Goal: Transaction & Acquisition: Register for event/course

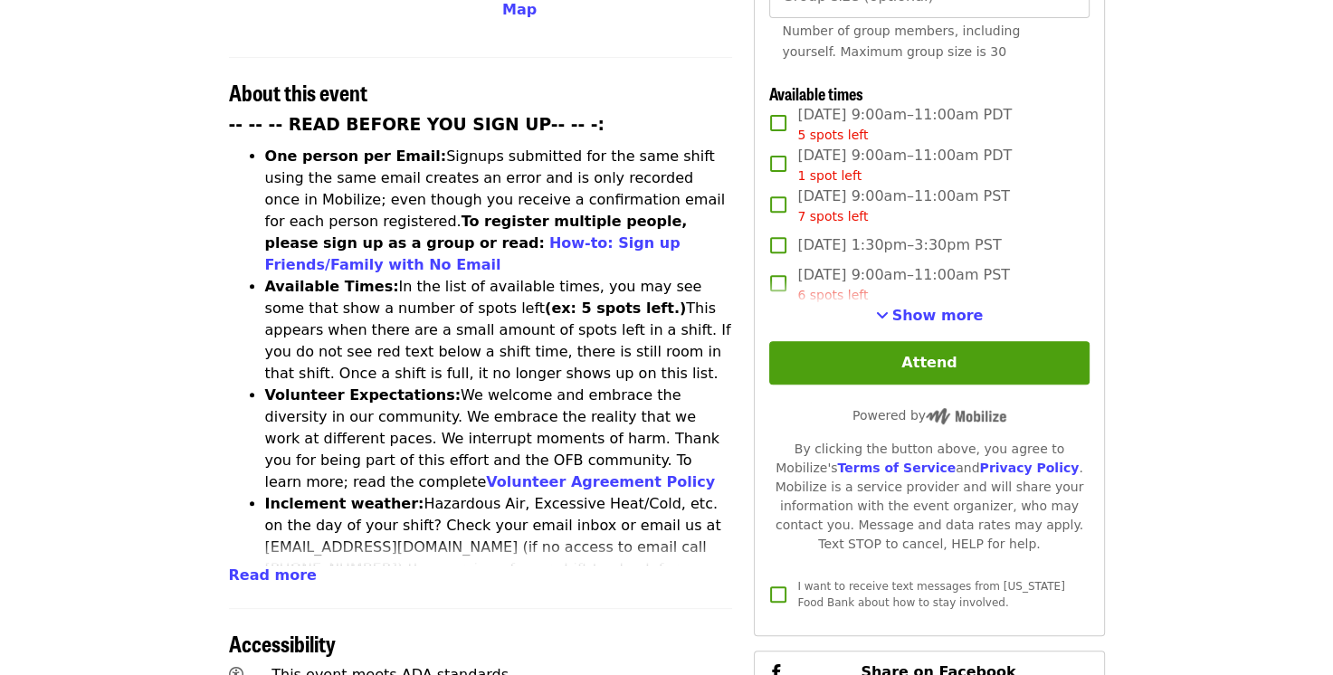
scroll to position [662, 0]
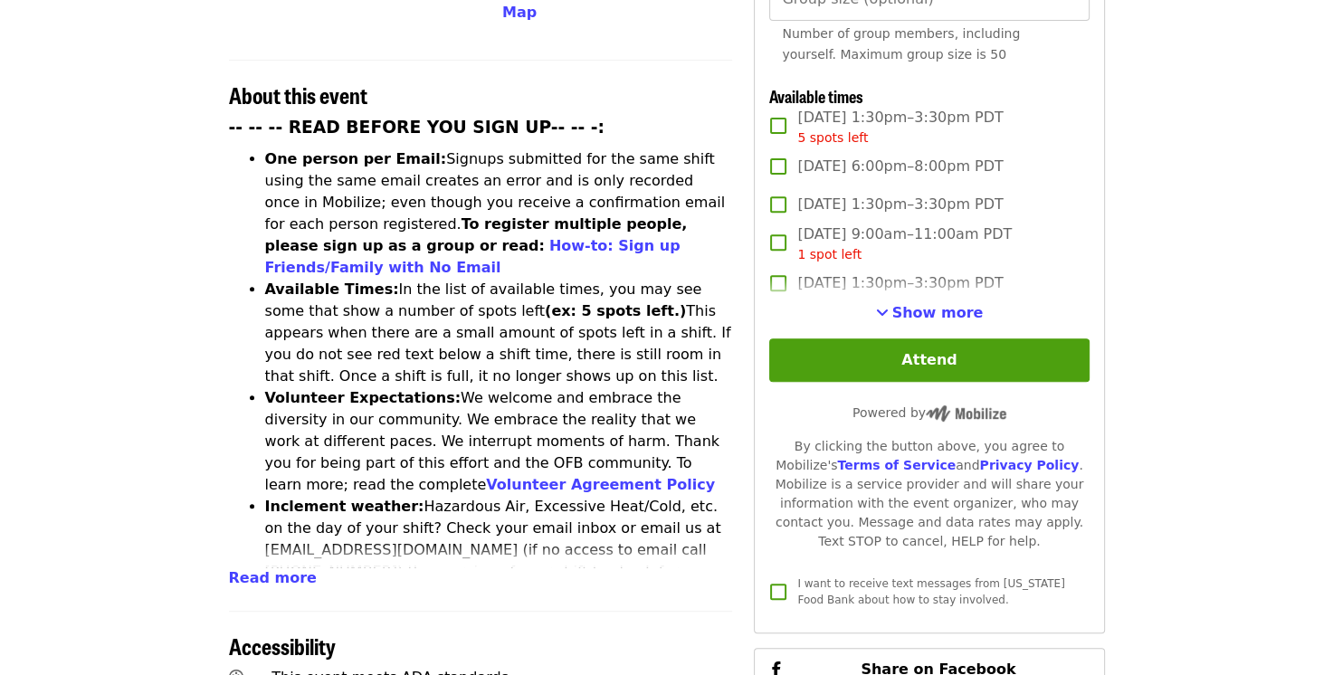
scroll to position [662, 0]
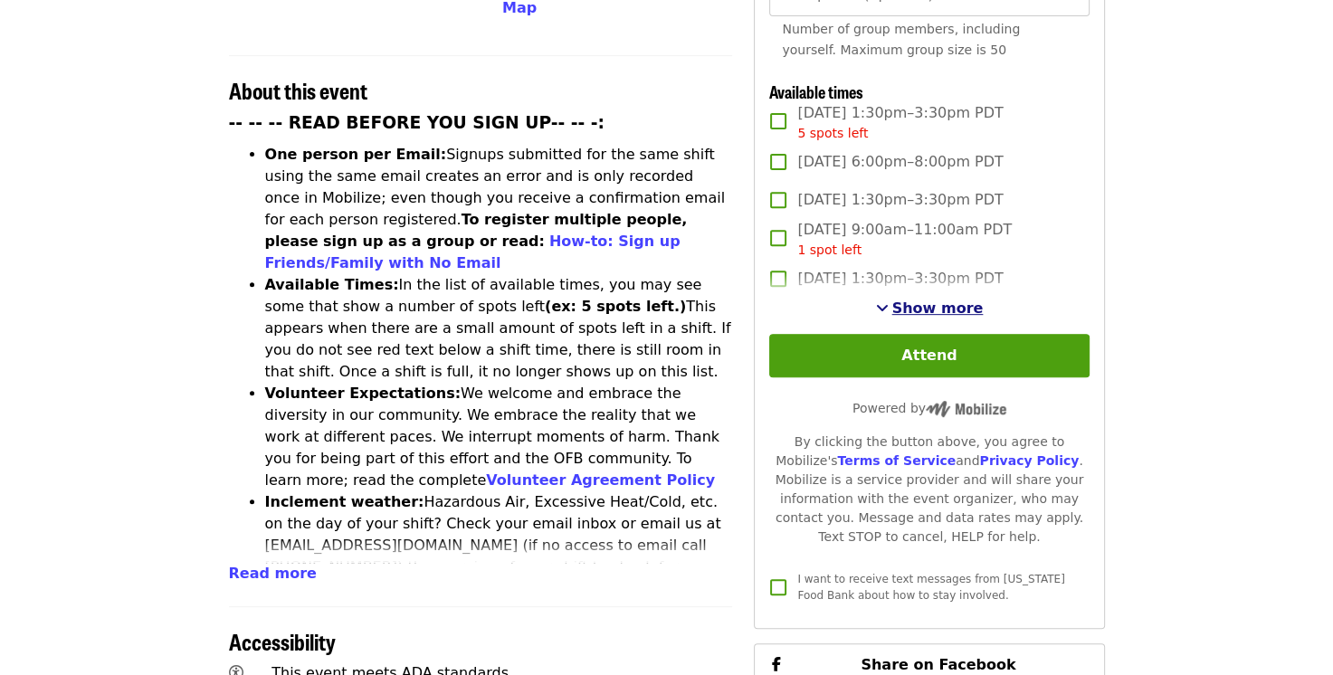
click at [908, 302] on span "Show more" at bounding box center [937, 308] width 91 height 17
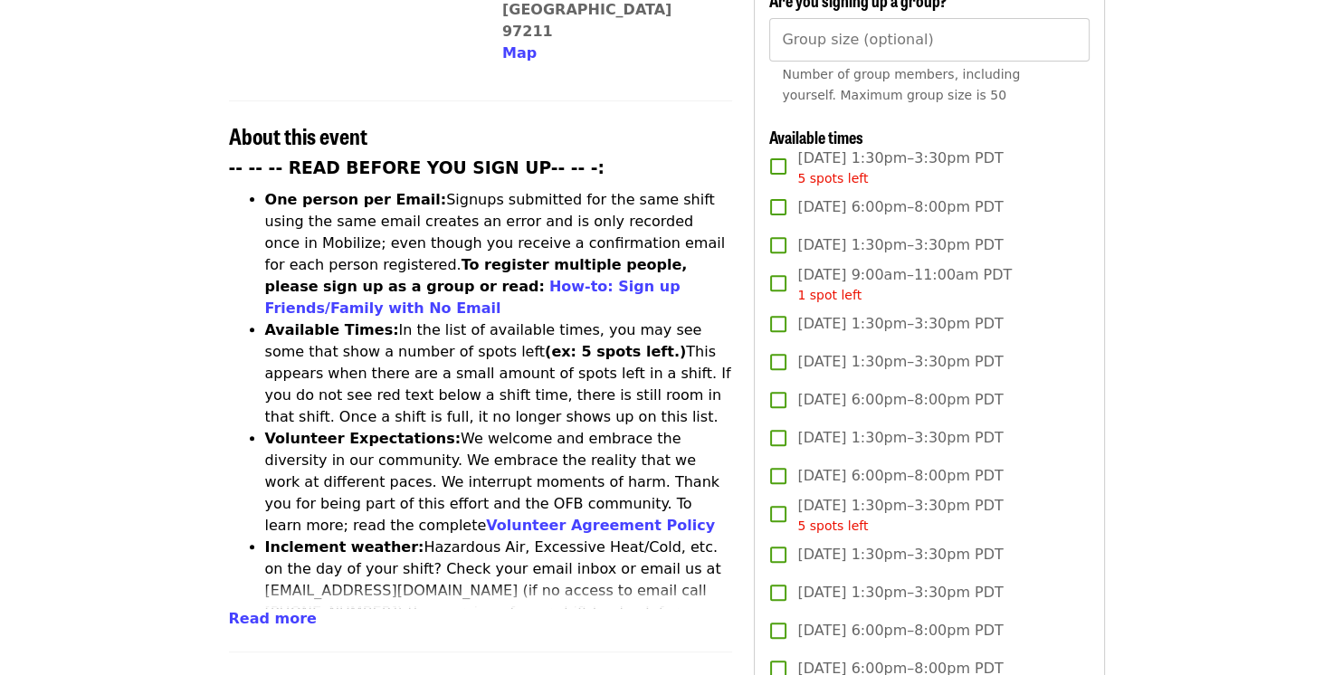
scroll to position [0, 0]
